Goal: Information Seeking & Learning: Learn about a topic

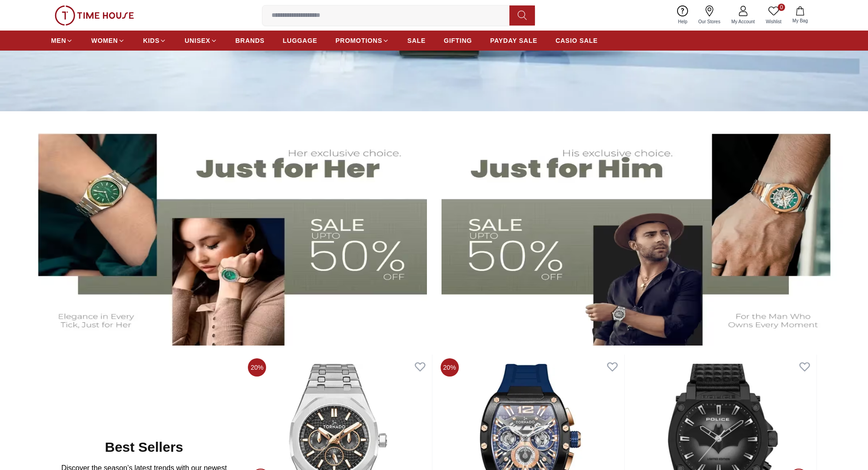
scroll to position [274, 0]
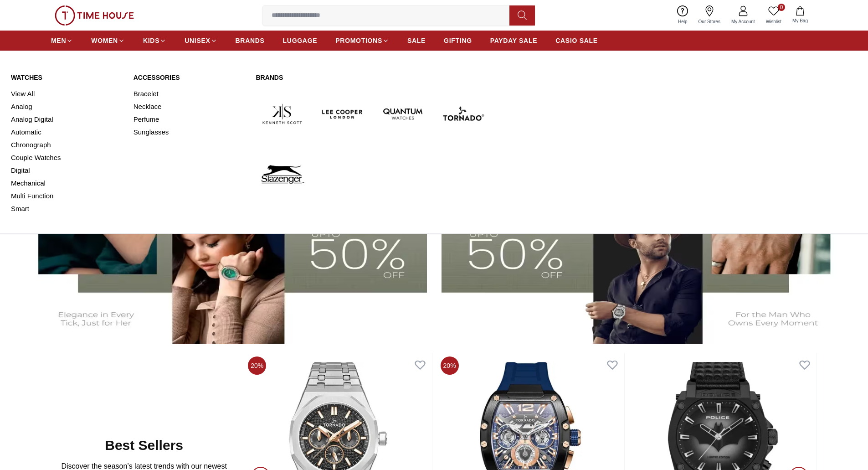
click at [25, 76] on link "Watches" at bounding box center [67, 77] width 112 height 9
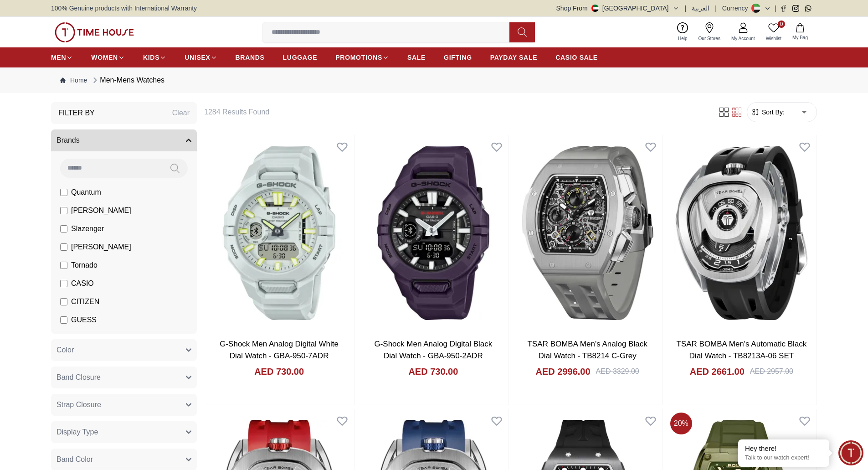
click at [88, 26] on img at bounding box center [94, 32] width 79 height 20
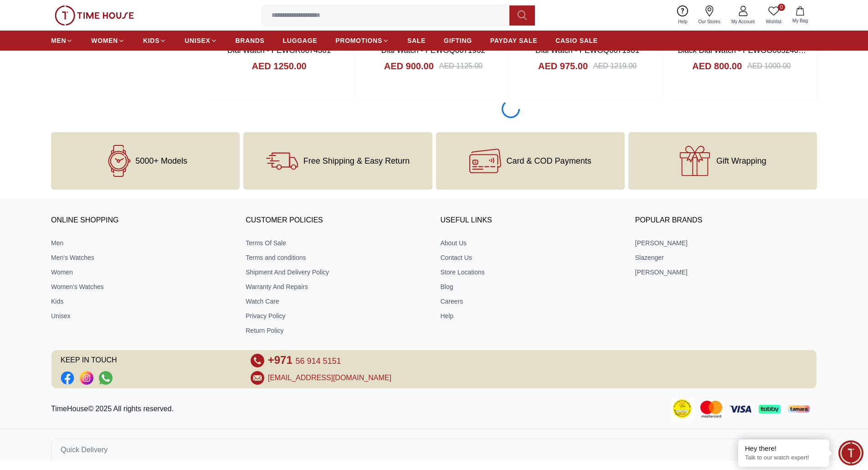
scroll to position [1402, 0]
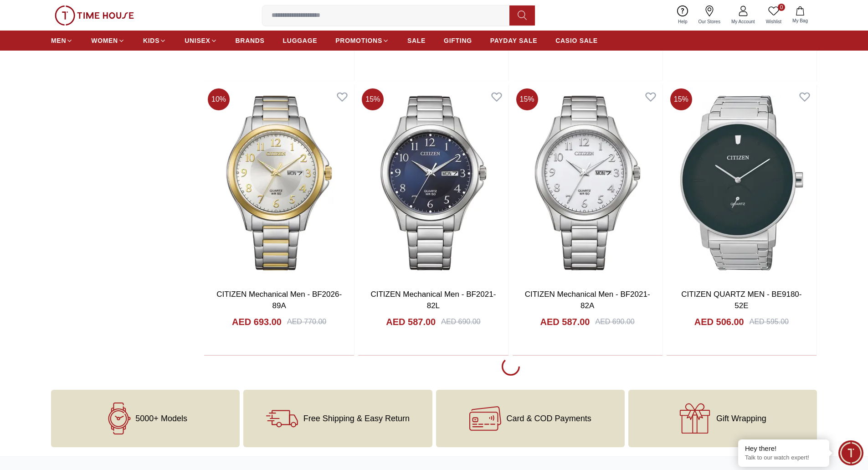
scroll to position [3955, 0]
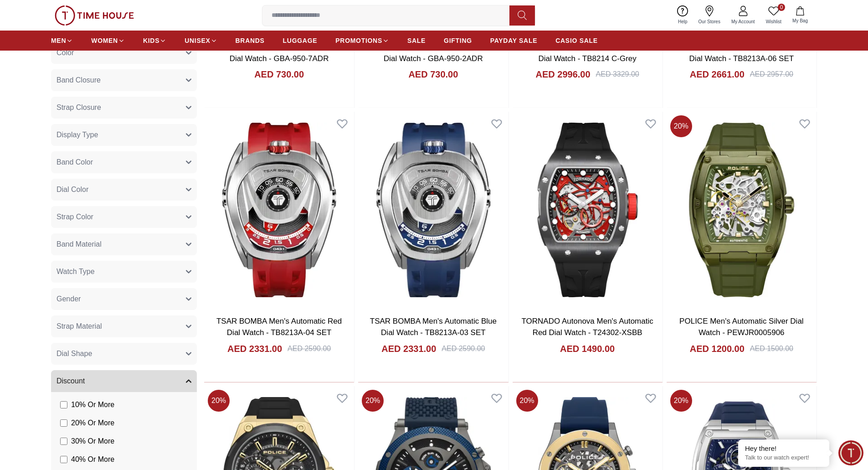
scroll to position [349, 0]
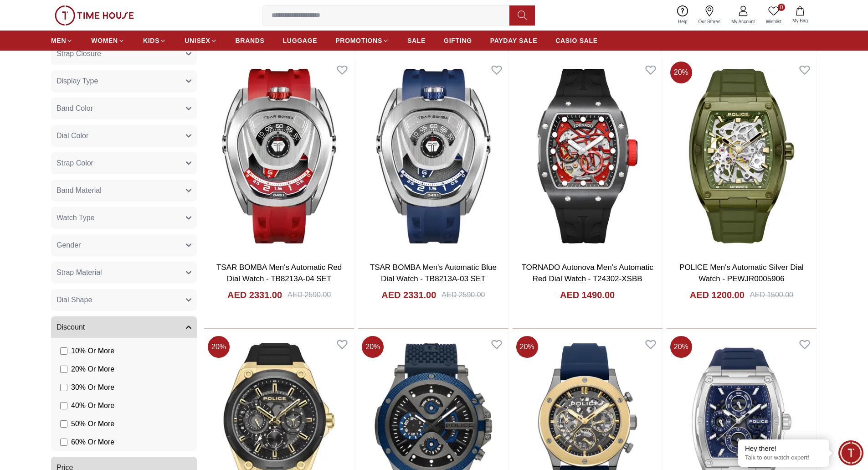
click at [111, 217] on button "Watch Type" at bounding box center [124, 218] width 146 height 22
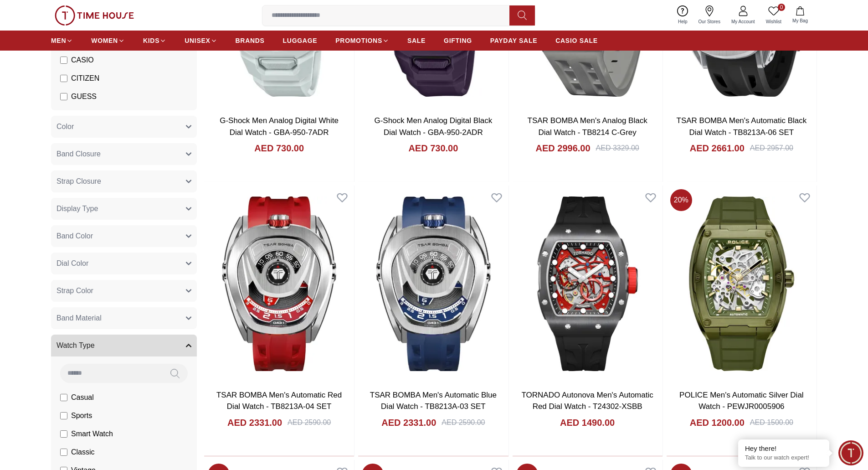
scroll to position [228, 0]
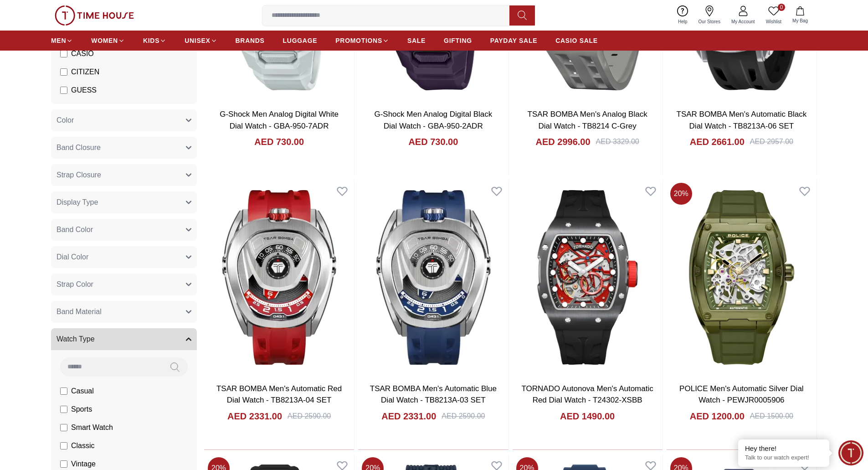
click at [61, 405] on label "Sports" at bounding box center [76, 409] width 32 height 11
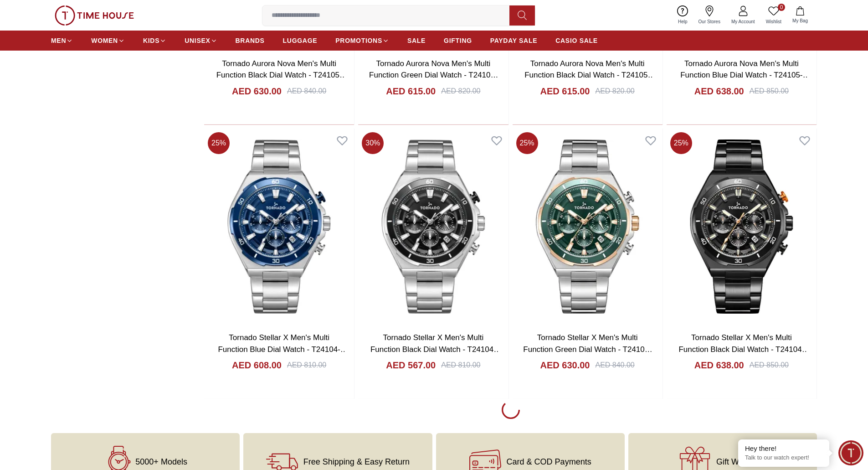
scroll to position [1237, 0]
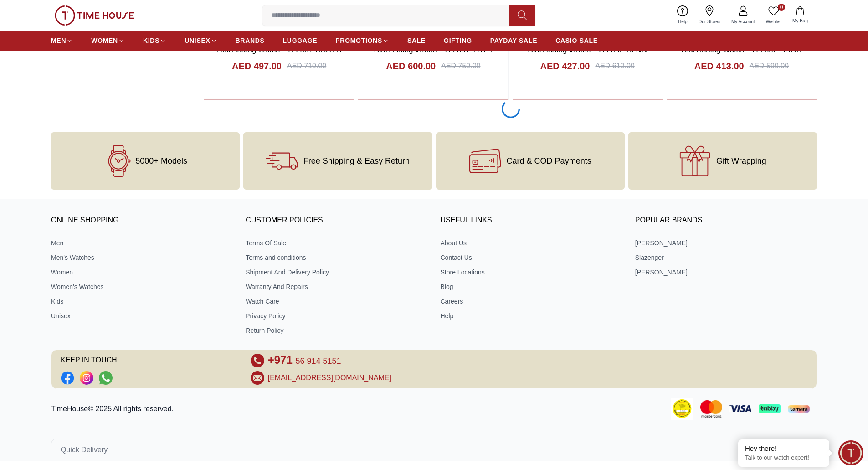
scroll to position [4144, 0]
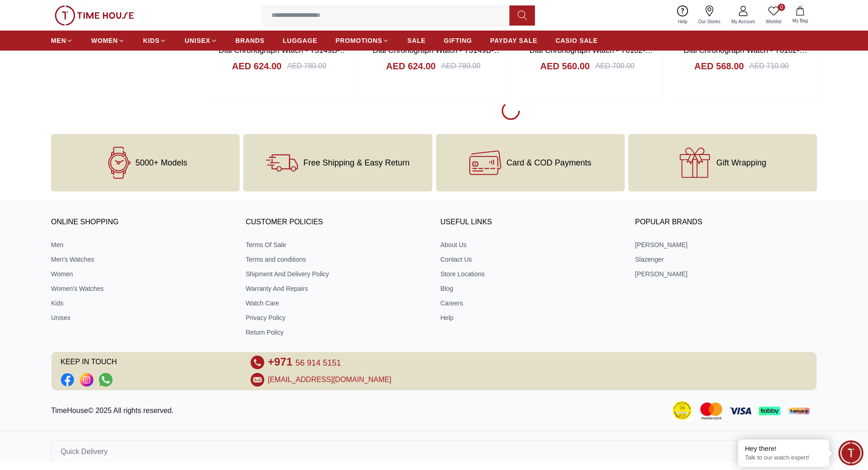
scroll to position [6886, 0]
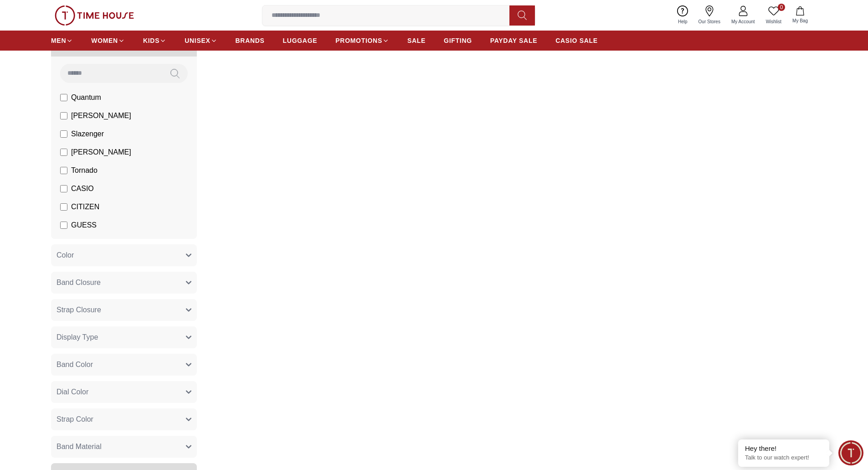
scroll to position [228, 0]
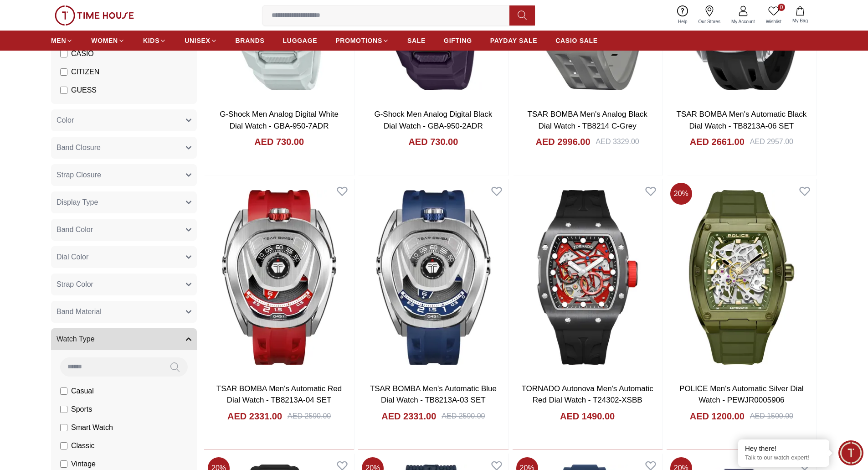
click at [103, 232] on button "Band Color" at bounding box center [124, 230] width 146 height 22
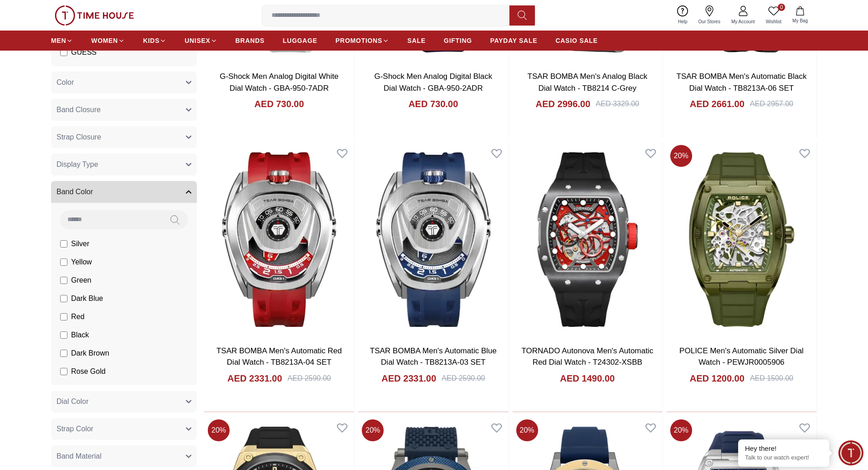
scroll to position [228, 0]
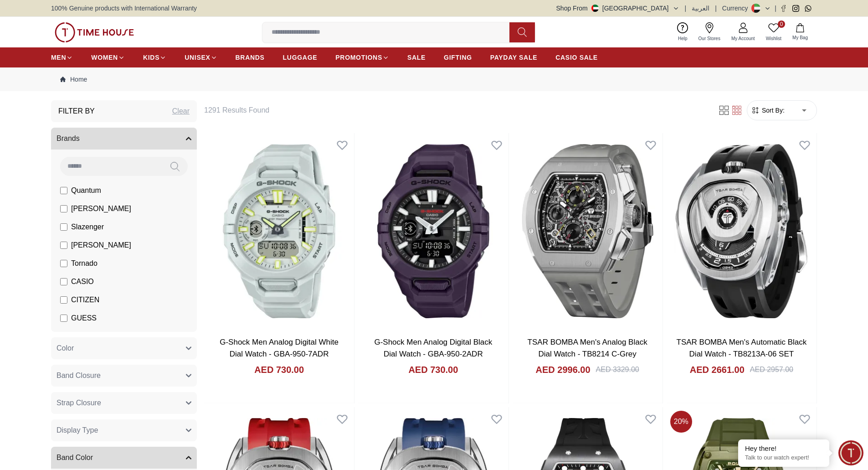
scroll to position [265, 0]
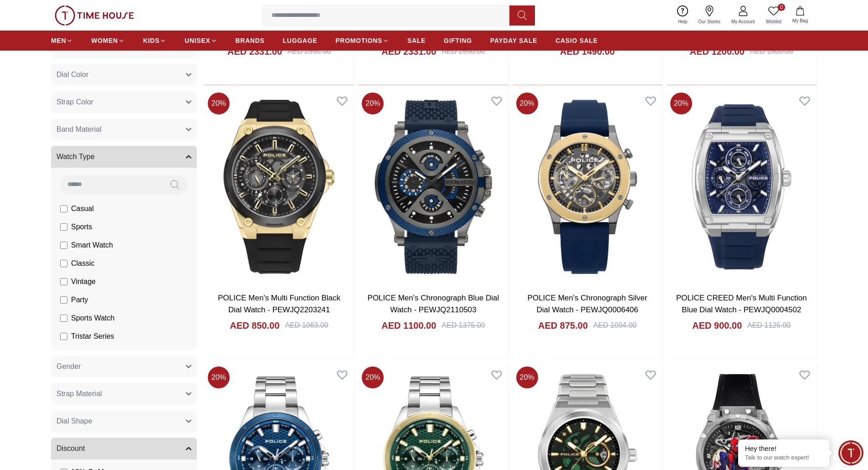
click at [85, 103] on span "Strap Color" at bounding box center [75, 102] width 37 height 11
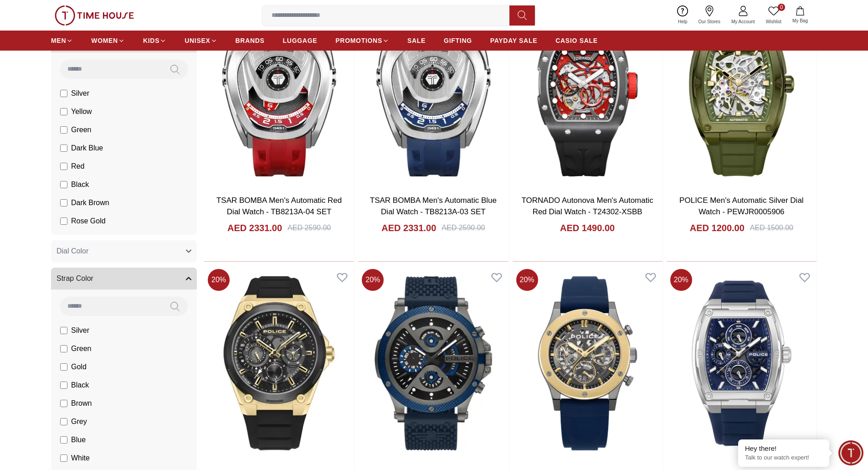
scroll to position [365, 0]
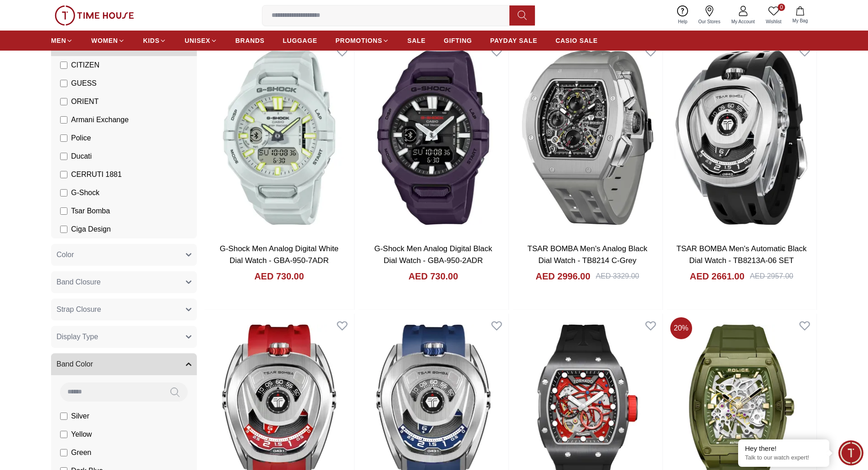
scroll to position [228, 0]
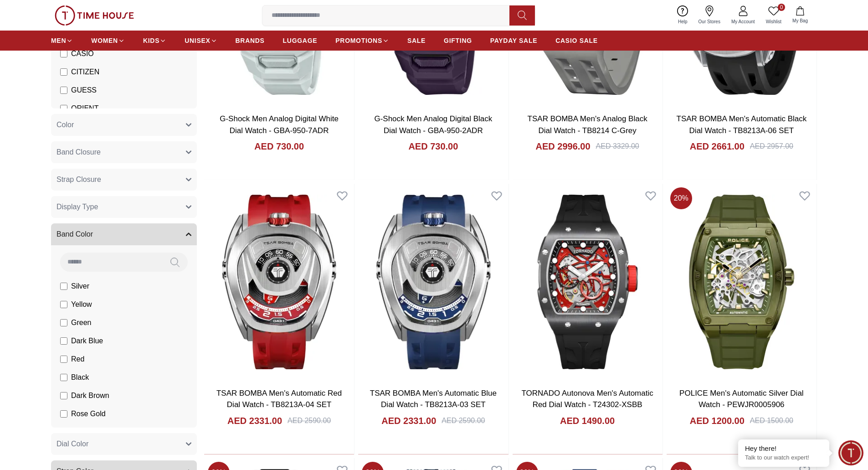
scroll to position [228, 0]
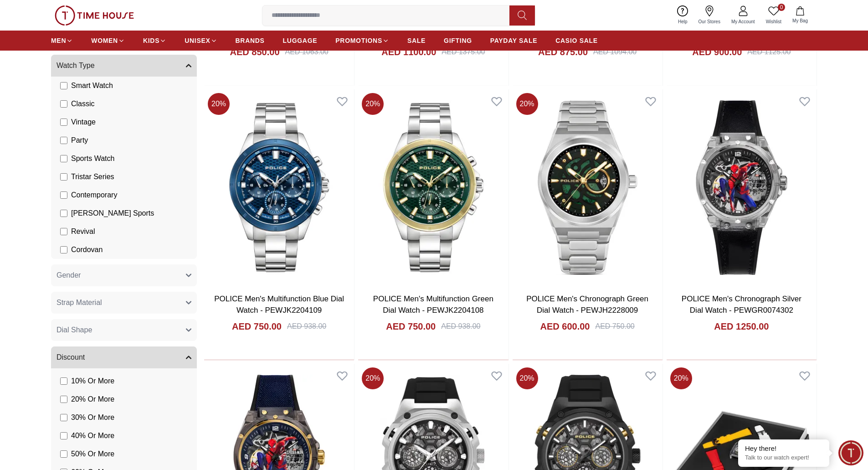
click at [76, 277] on span "Gender" at bounding box center [69, 275] width 24 height 11
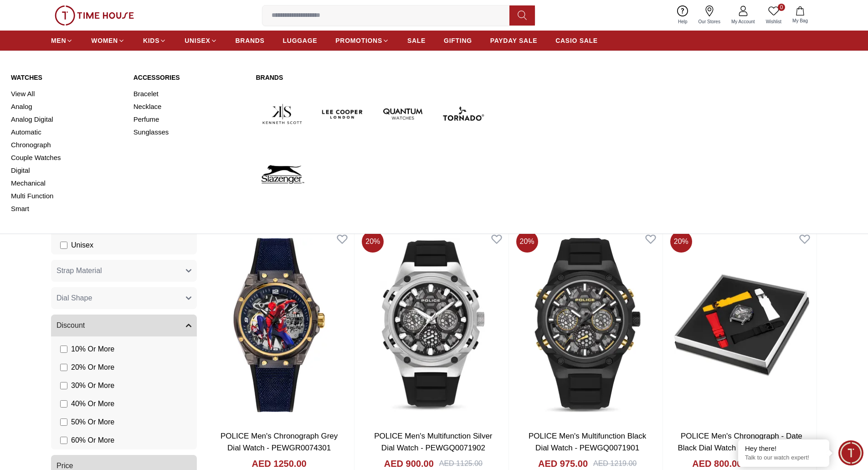
click at [21, 76] on link "Watches" at bounding box center [67, 77] width 112 height 9
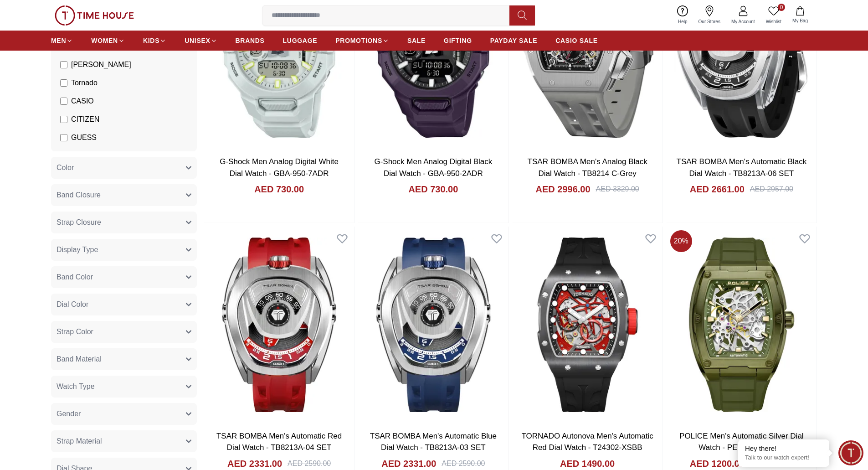
click at [93, 275] on span "Band Color" at bounding box center [75, 277] width 36 height 11
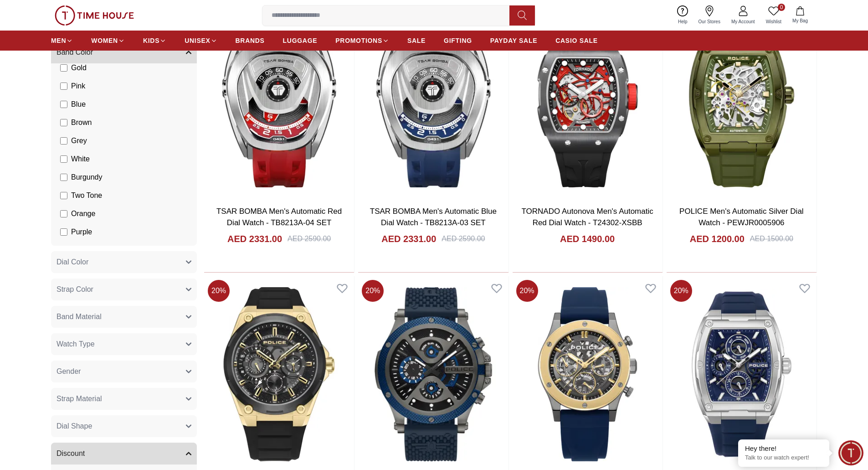
scroll to position [365, 0]
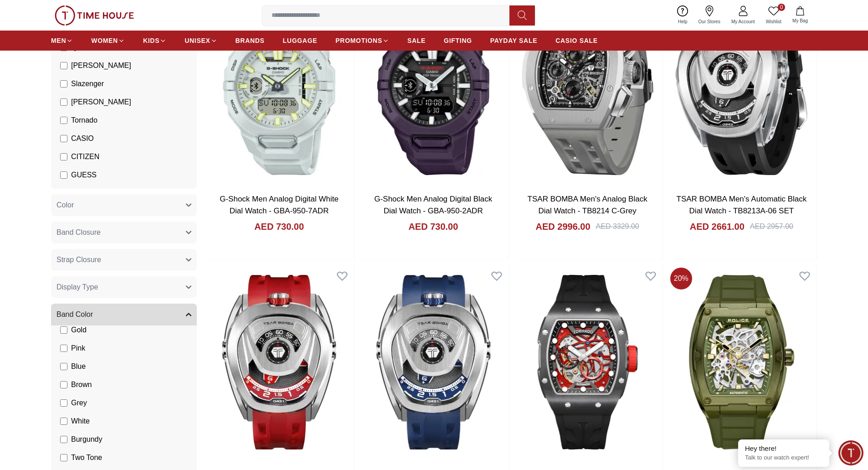
scroll to position [182, 0]
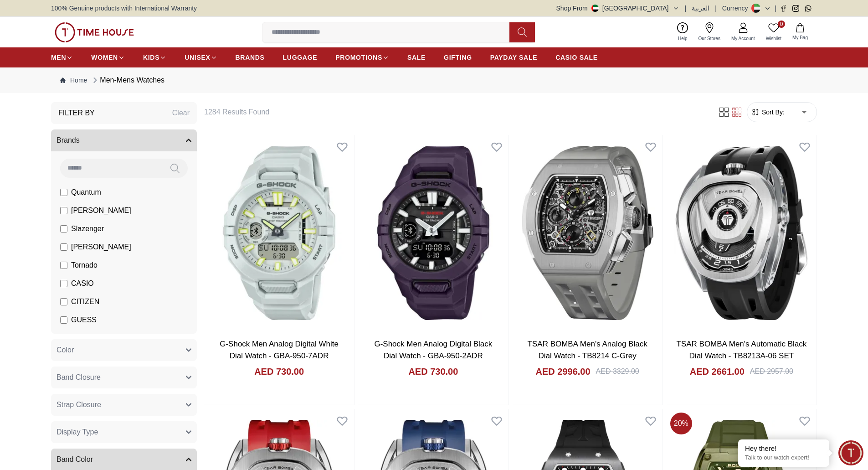
click at [81, 36] on img at bounding box center [94, 32] width 79 height 20
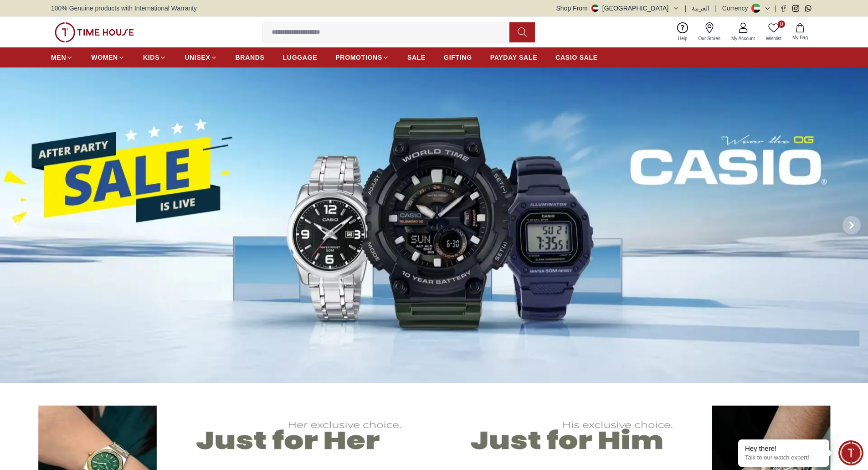
click at [93, 33] on img at bounding box center [94, 32] width 79 height 20
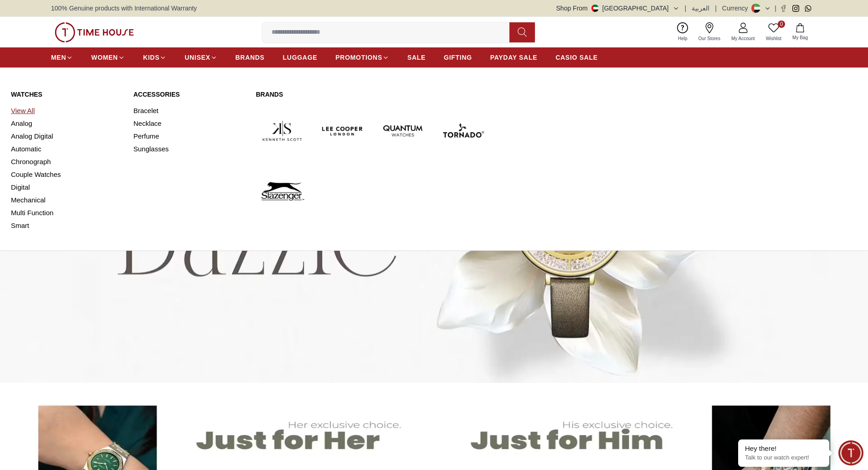
click at [26, 110] on link "View All" at bounding box center [67, 110] width 112 height 13
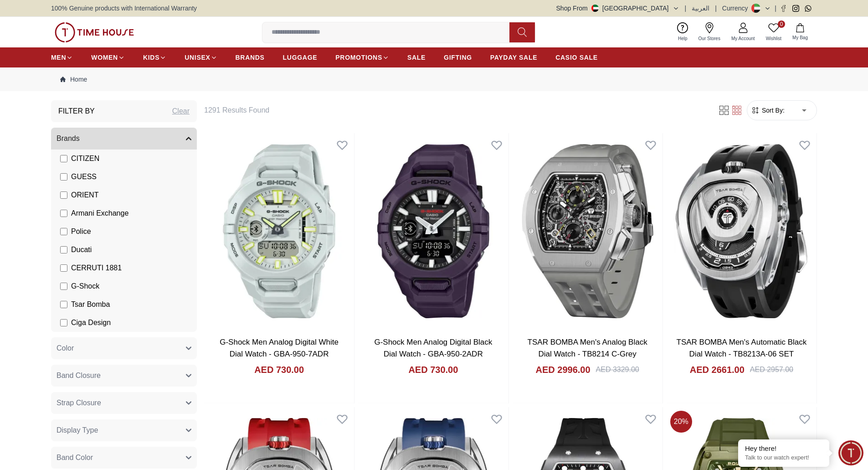
scroll to position [137, 0]
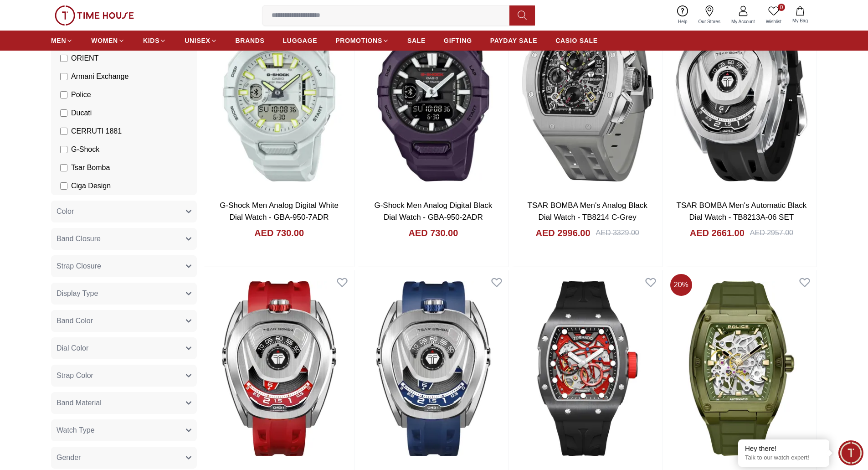
click at [77, 375] on span "Strap Color" at bounding box center [75, 375] width 37 height 11
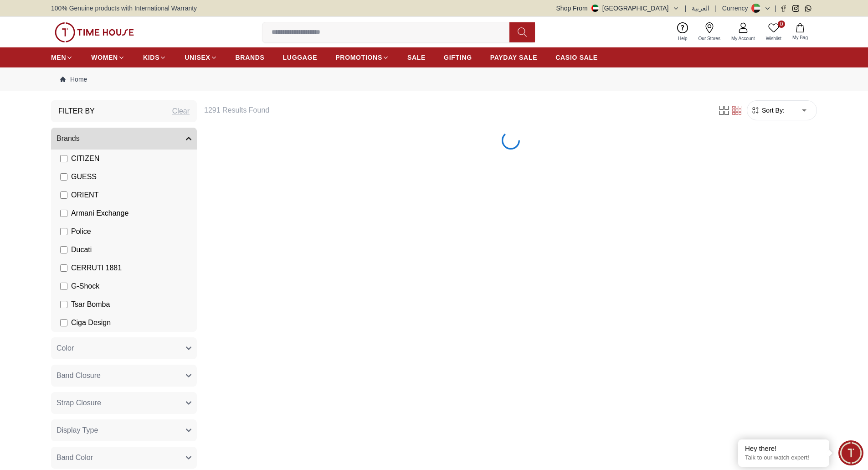
click at [65, 428] on span "Display Type" at bounding box center [77, 430] width 41 height 11
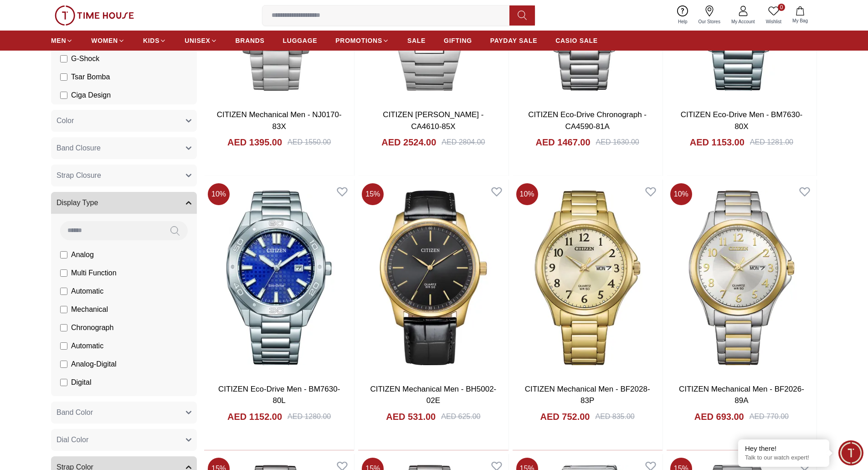
scroll to position [228, 0]
click at [75, 416] on span "Band Color" at bounding box center [75, 412] width 36 height 11
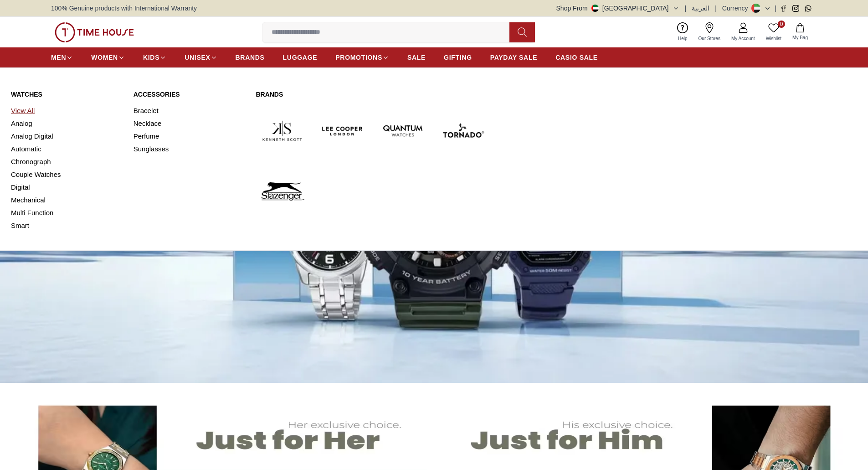
click at [21, 110] on link "View All" at bounding box center [67, 110] width 112 height 13
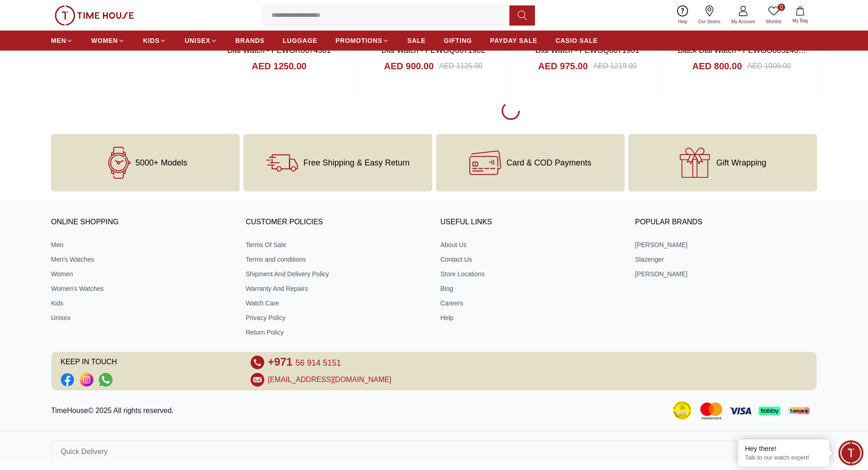
scroll to position [1402, 0]
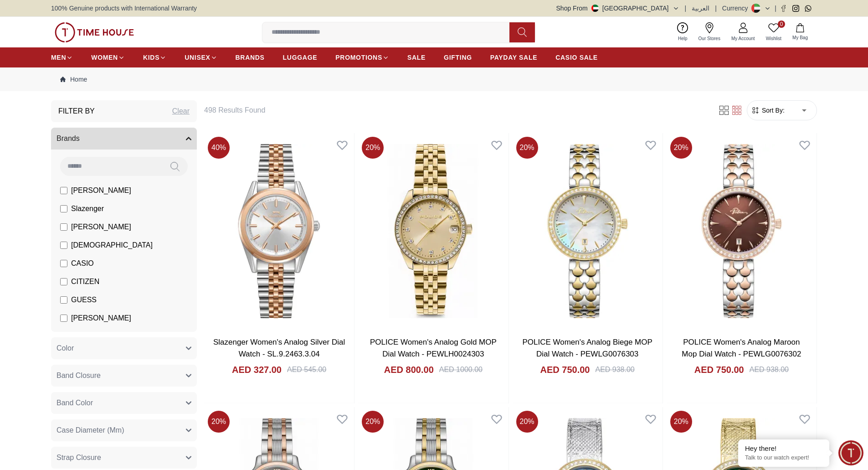
scroll to position [46, 0]
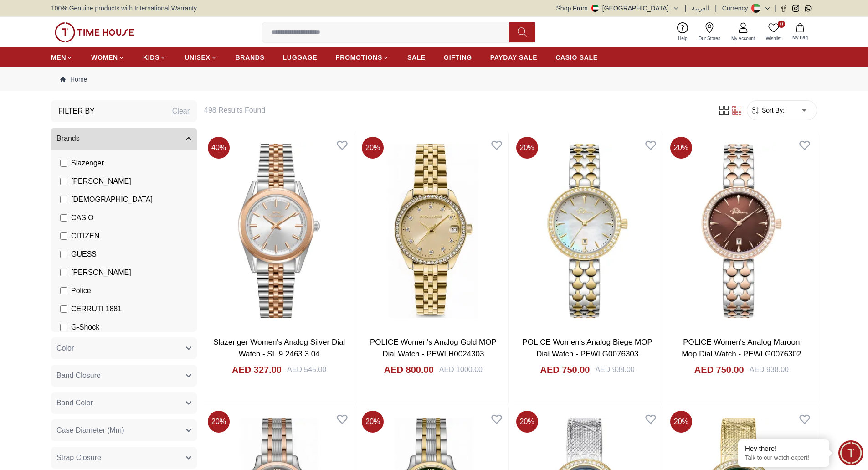
click at [65, 347] on span "Color" at bounding box center [65, 348] width 17 height 11
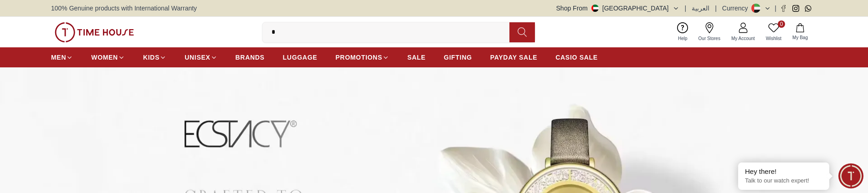
click at [319, 34] on input "*" at bounding box center [390, 32] width 254 height 18
type input "******"
click at [526, 27] on icon at bounding box center [522, 32] width 9 height 10
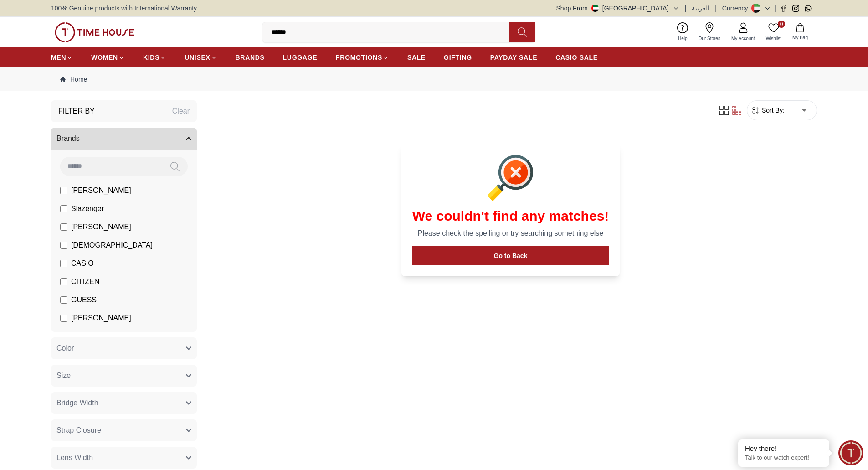
drag, startPoint x: 302, startPoint y: 32, endPoint x: 201, endPoint y: 28, distance: 100.8
click at [201, 28] on div "0 Wishlist My Bag ****** Help Our Stores My Account 0 Wishlist My Bag" at bounding box center [434, 32] width 766 height 31
click at [324, 37] on input at bounding box center [390, 32] width 254 height 18
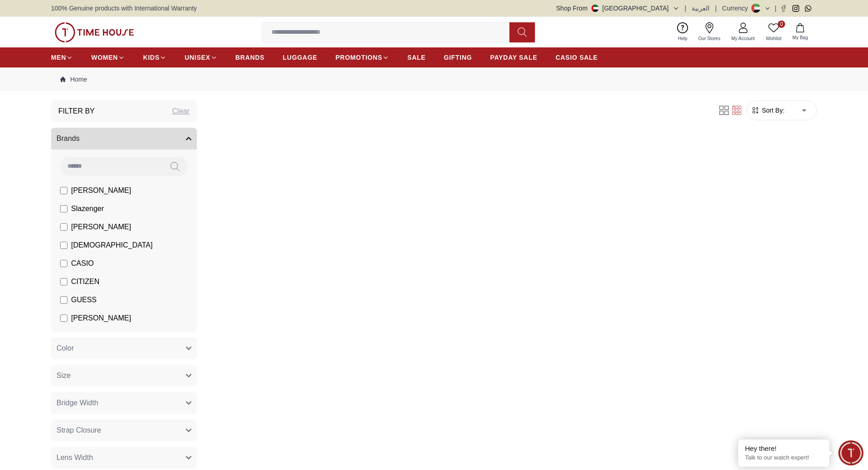
click at [331, 32] on input at bounding box center [390, 32] width 254 height 18
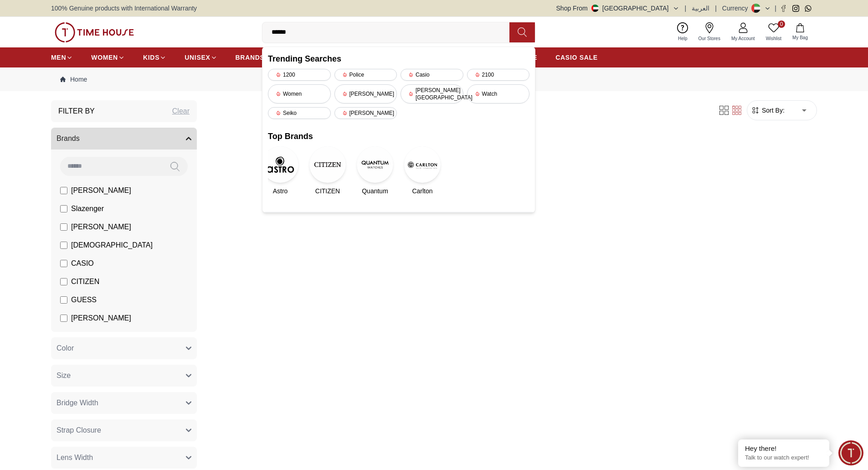
type input "******"
click at [517, 31] on button at bounding box center [523, 32] width 26 height 20
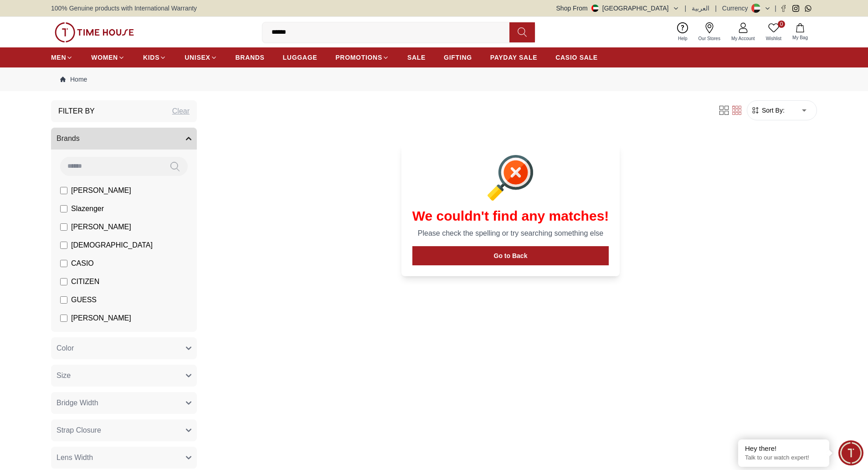
drag, startPoint x: 304, startPoint y: 34, endPoint x: 260, endPoint y: 32, distance: 44.2
click at [260, 32] on div "0 Wishlist My Bag ****** Trending Searches 1200 Police Casio 2100 Women [PERSON…" at bounding box center [434, 32] width 766 height 31
type input "*"
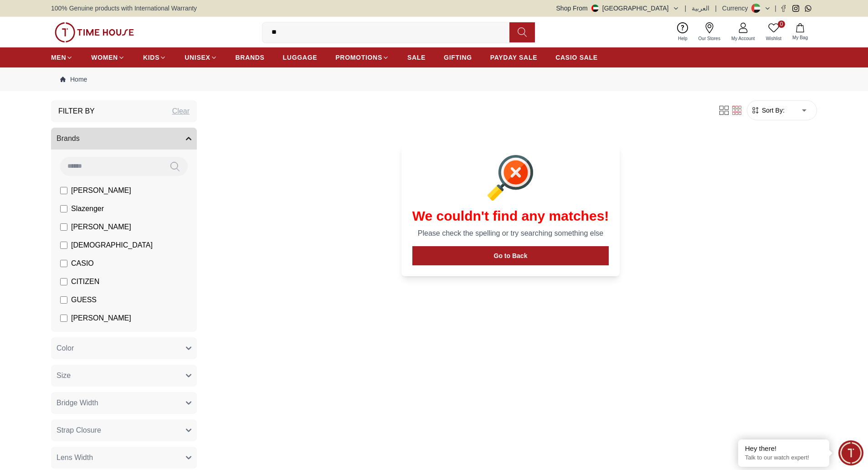
type input "***"
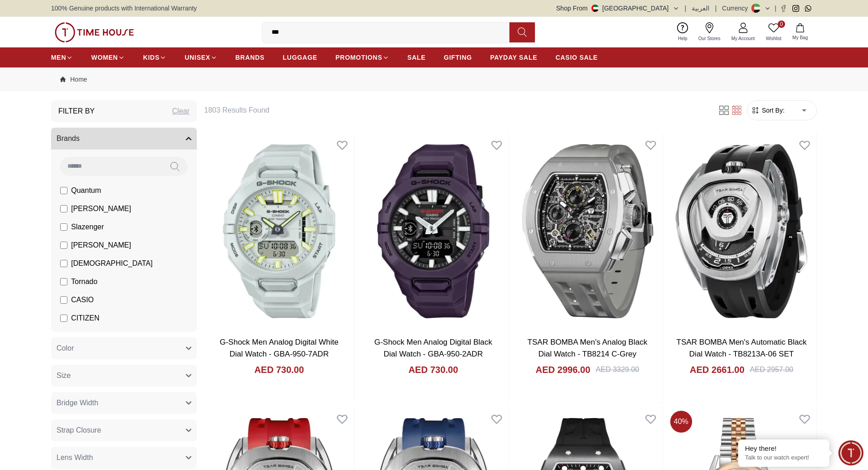
click at [101, 351] on button "Color" at bounding box center [124, 348] width 146 height 22
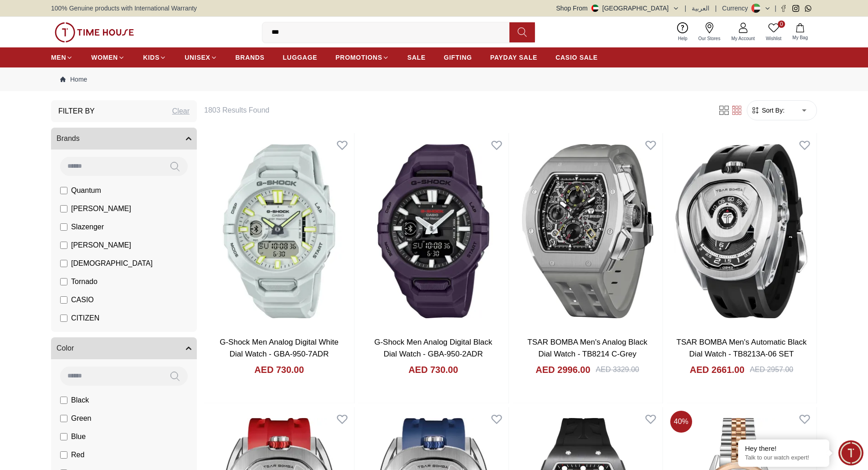
click at [101, 351] on button "Color" at bounding box center [124, 348] width 146 height 22
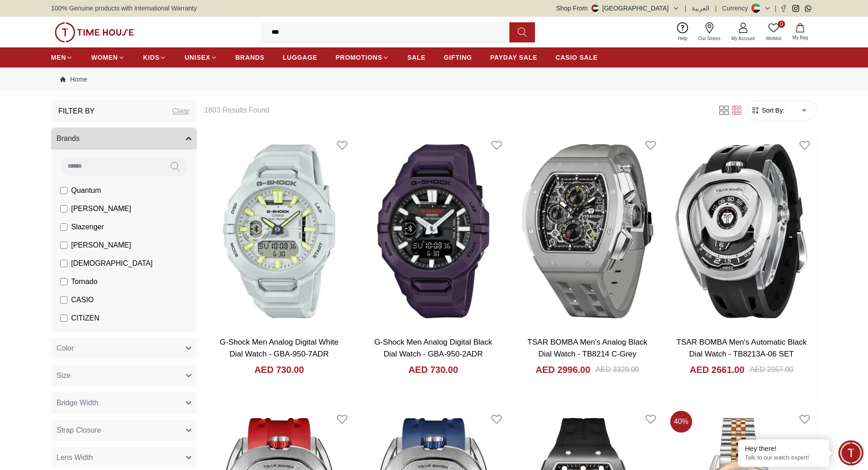
click at [308, 34] on input "***" at bounding box center [390, 32] width 254 height 18
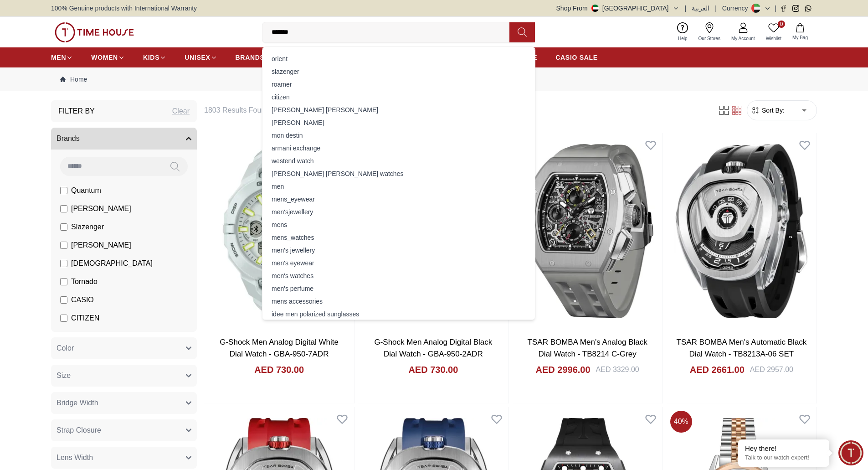
type input "*******"
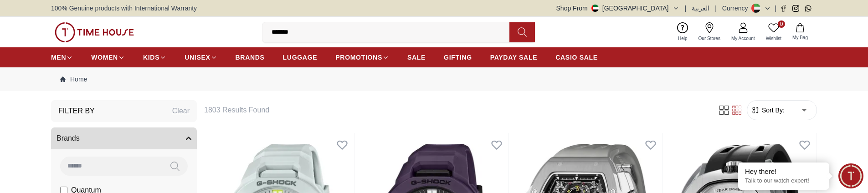
click at [527, 36] on icon at bounding box center [522, 32] width 9 height 9
